Goal: Check status: Check status

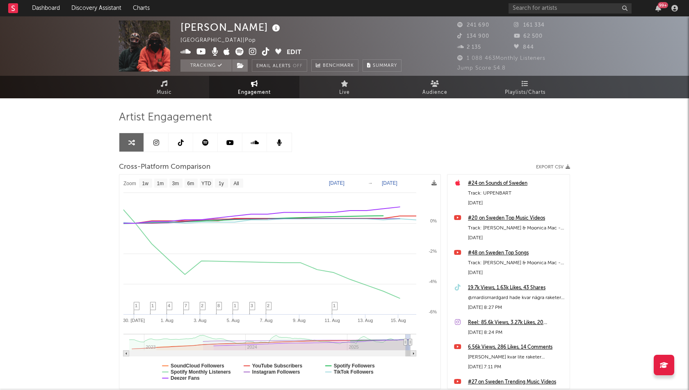
select select "1w"
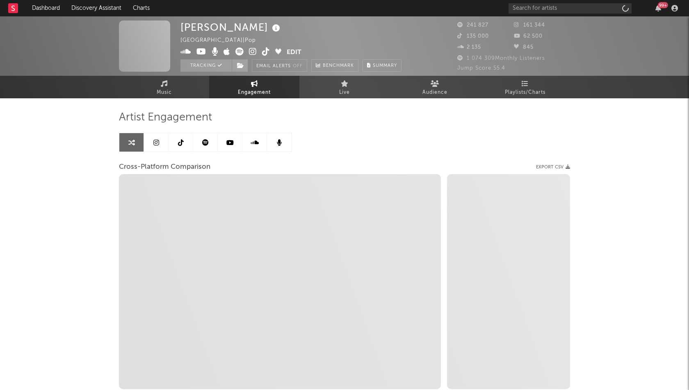
select select "1w"
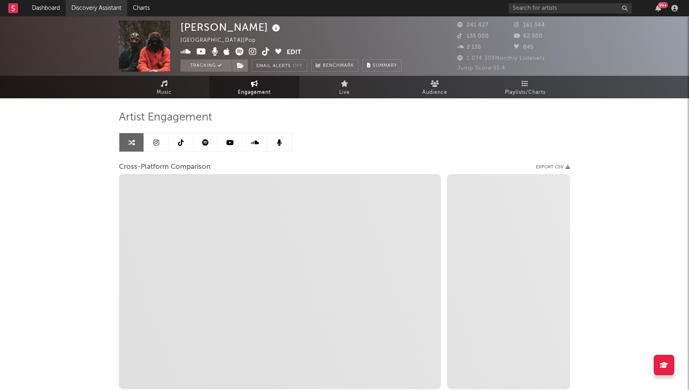
select select "1m"
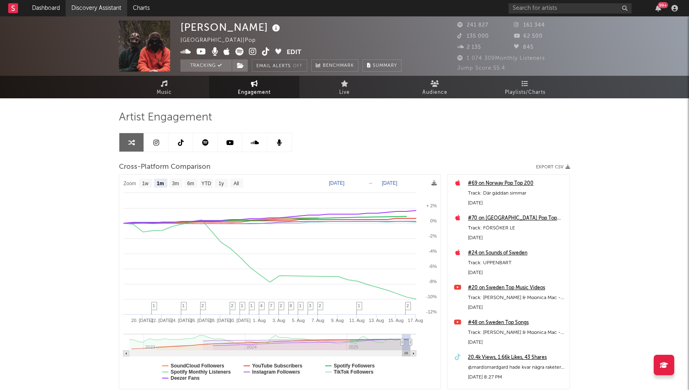
select select "1m"
